Goal: Information Seeking & Learning: Learn about a topic

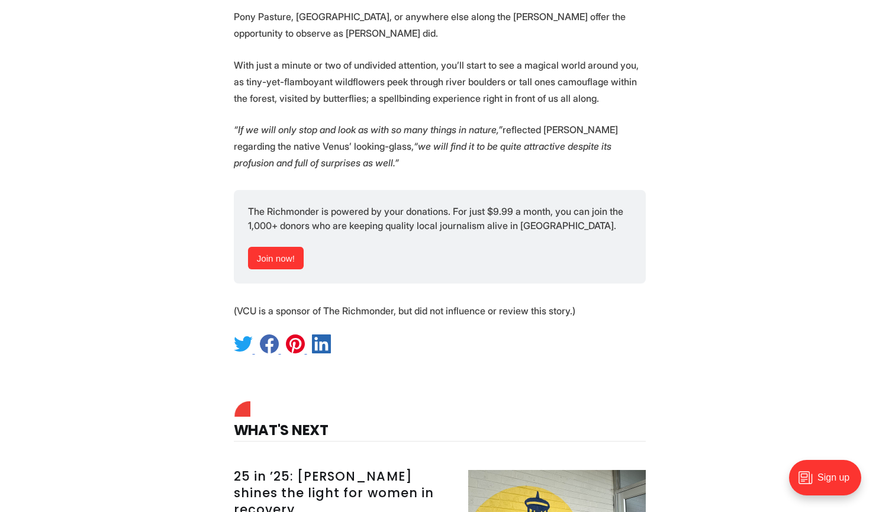
scroll to position [6775, 0]
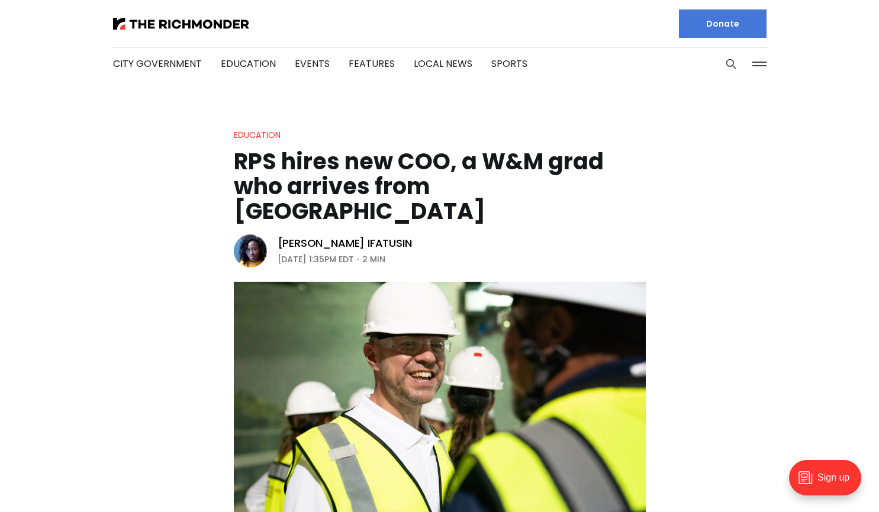
click at [99, 341] on header "Education RPS hires new COO, a W&M grad who arrives from Indianapolis Victoria …" at bounding box center [439, 348] width 879 height 440
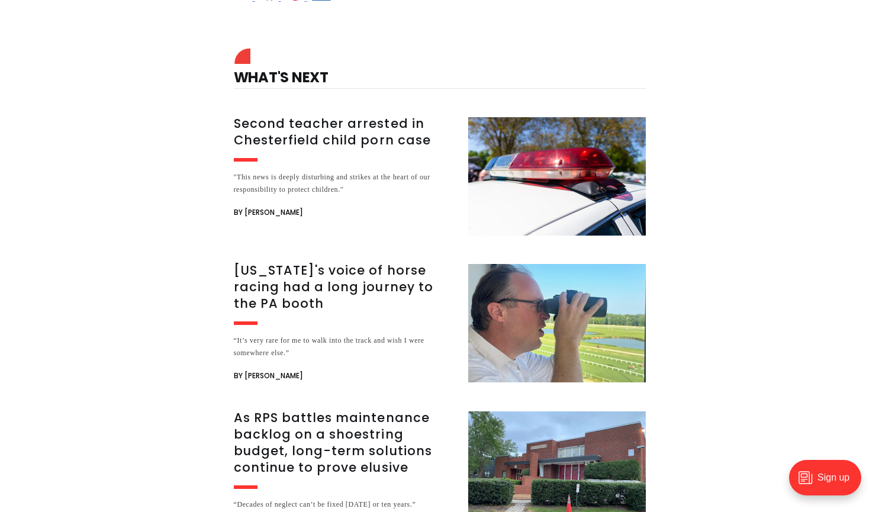
scroll to position [1776, 0]
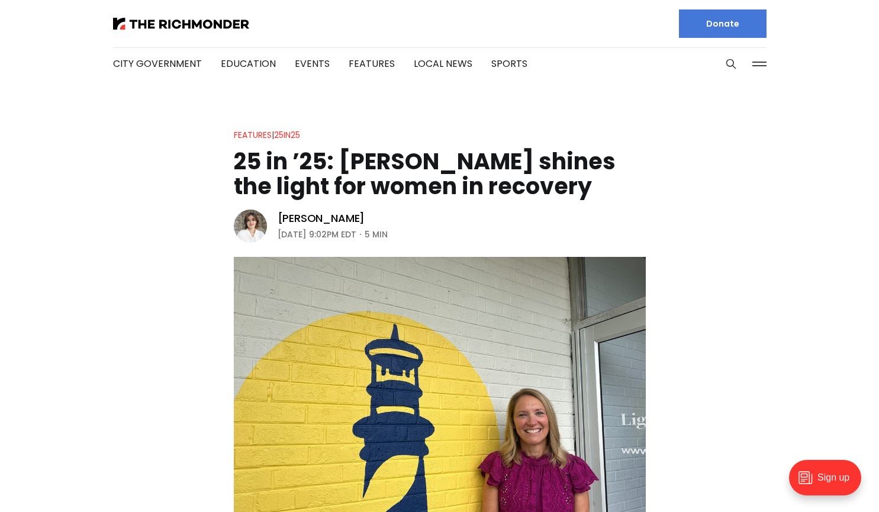
click at [143, 418] on header "Features | 25in25 25 in ’25: [PERSON_NAME] shines the light for women in recove…" at bounding box center [439, 352] width 879 height 449
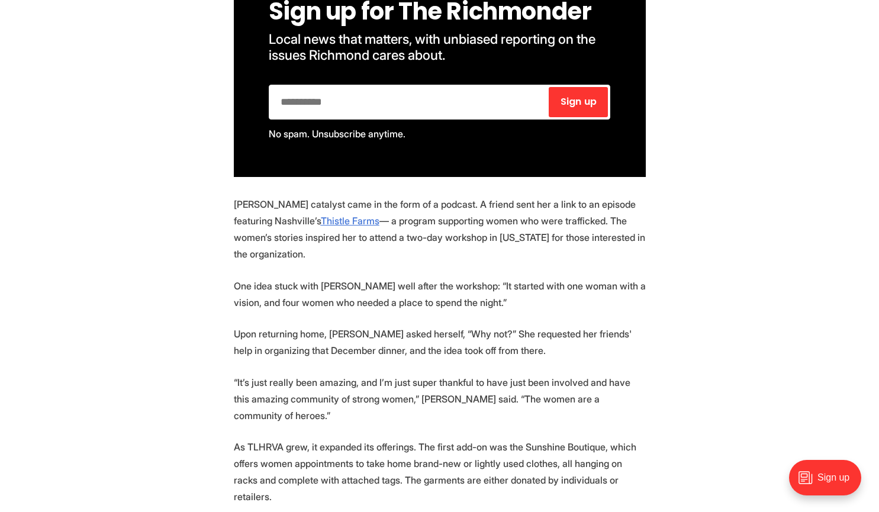
scroll to position [1171, 0]
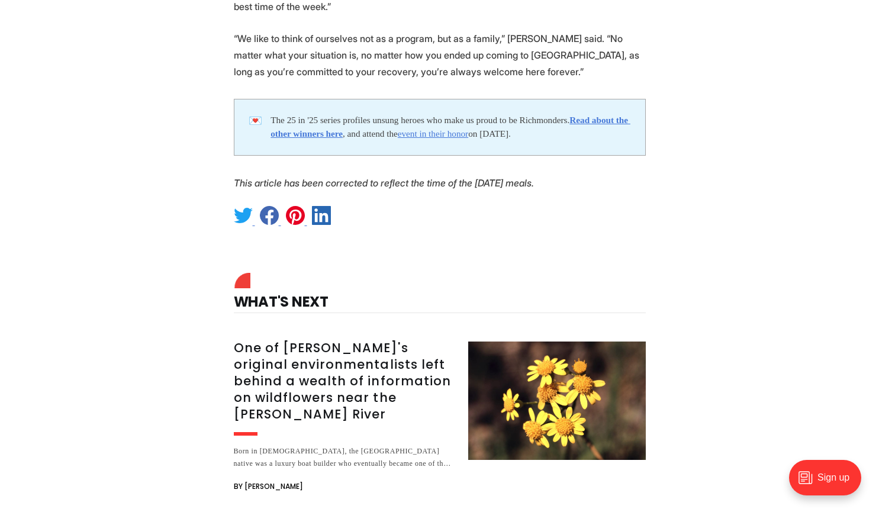
scroll to position [2655, 0]
